Goal: Communication & Community: Answer question/provide support

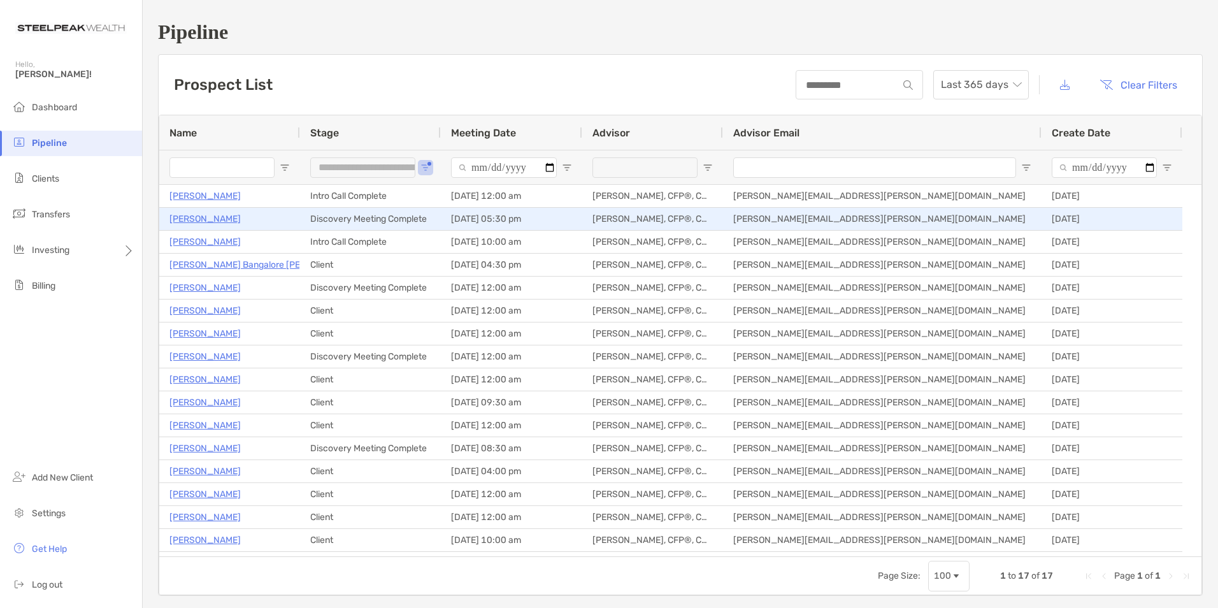
click at [201, 215] on p "[PERSON_NAME]" at bounding box center [204, 219] width 71 height 16
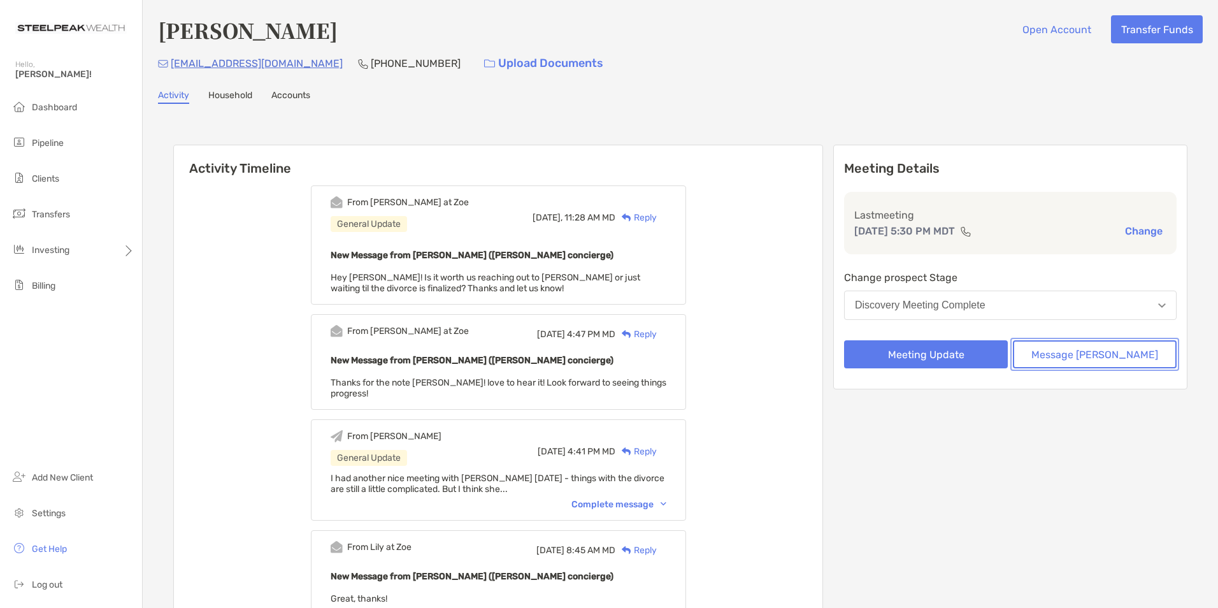
click at [1066, 351] on button "Message [PERSON_NAME]" at bounding box center [1095, 354] width 164 height 28
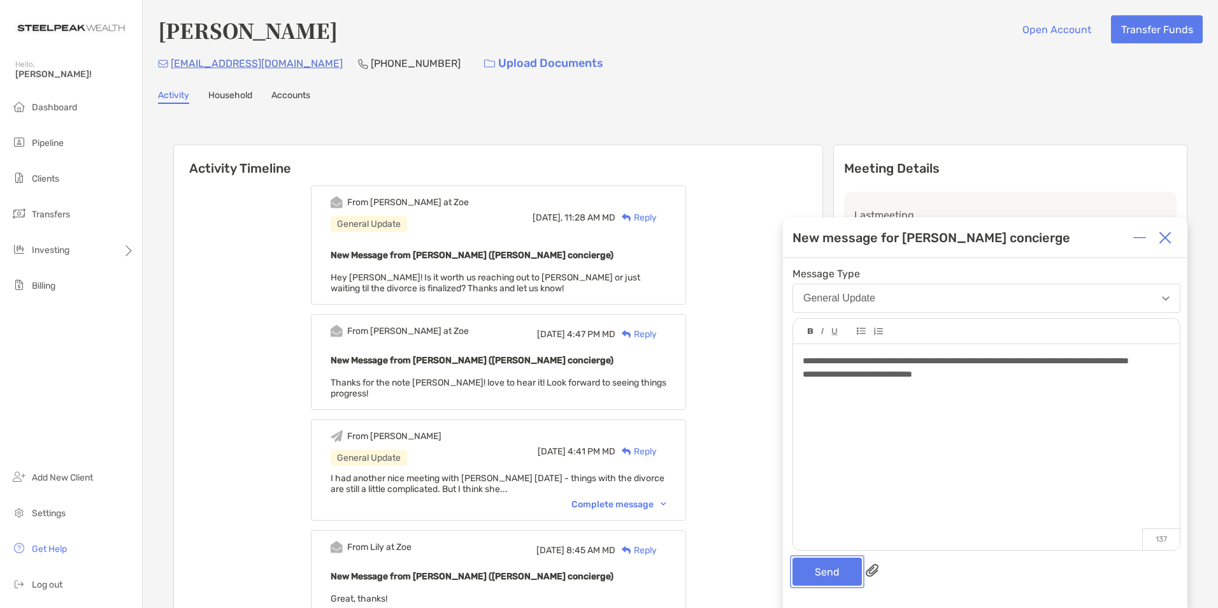
click at [817, 576] on button "Send" at bounding box center [827, 571] width 69 height 28
